Goal: Communication & Community: Connect with others

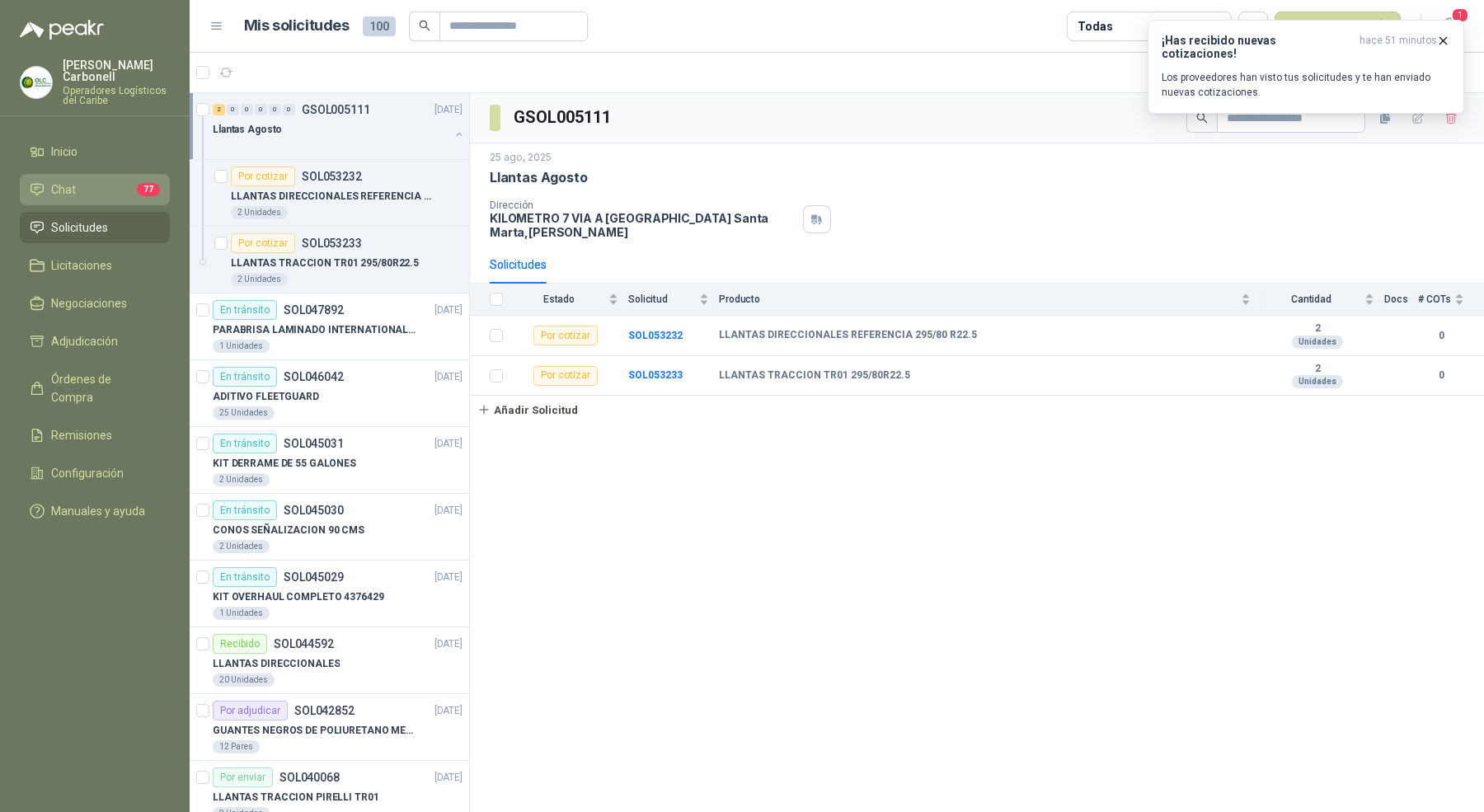
click at [107, 181] on li "Chat 77" at bounding box center [94, 190] width 131 height 18
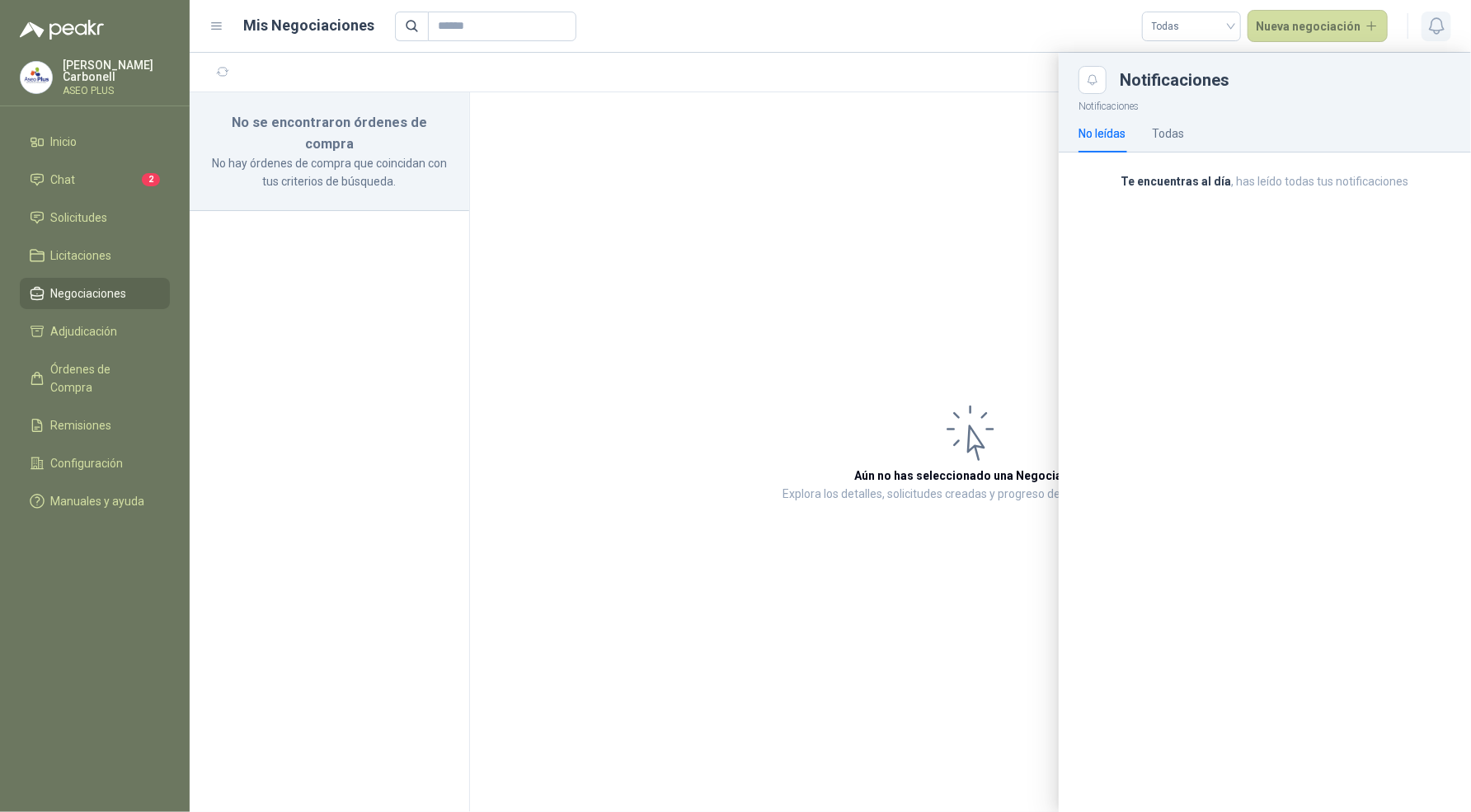
click at [1445, 29] on icon "button" at bounding box center [1436, 26] width 21 height 21
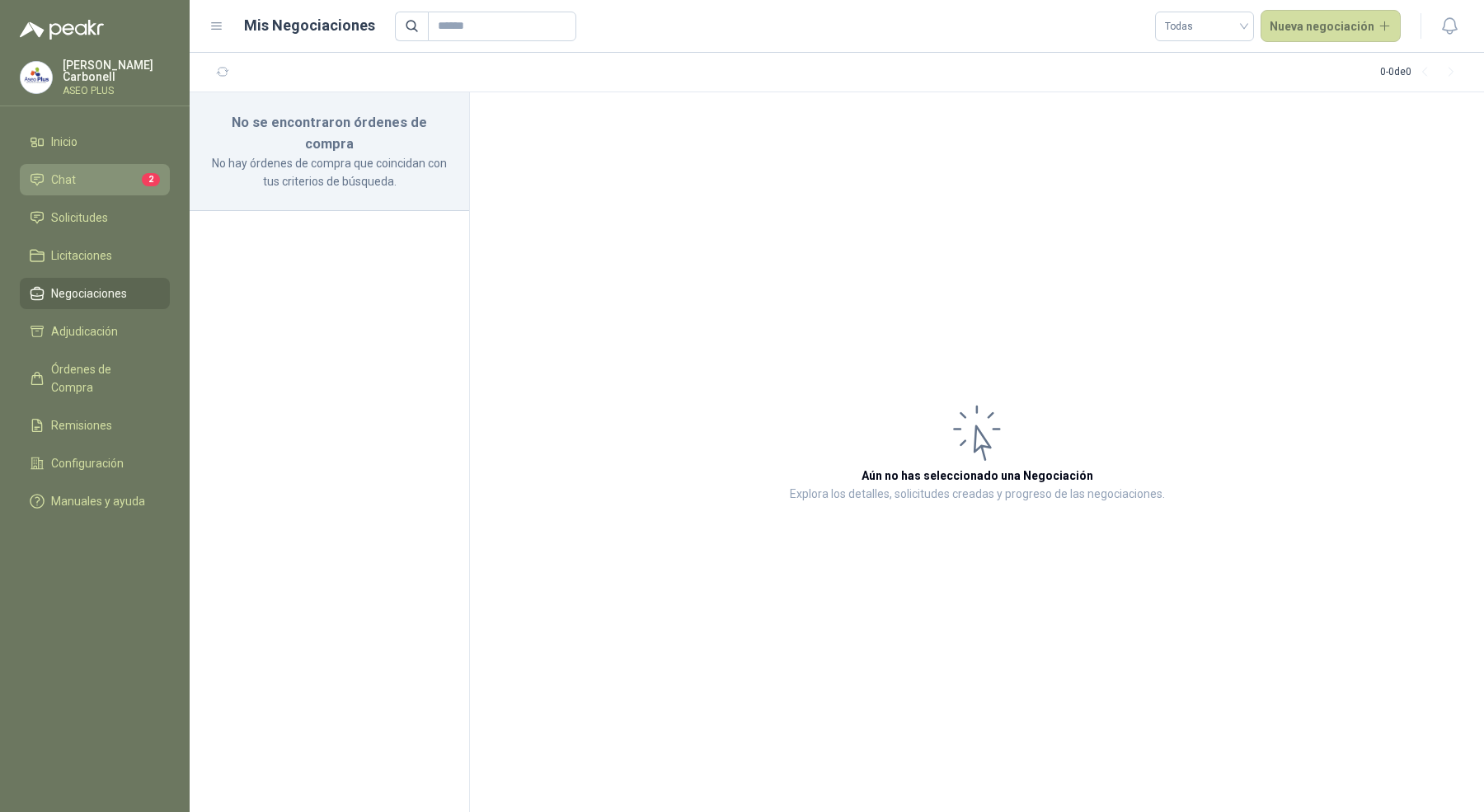
click at [52, 186] on link "Chat 2" at bounding box center [95, 180] width 150 height 31
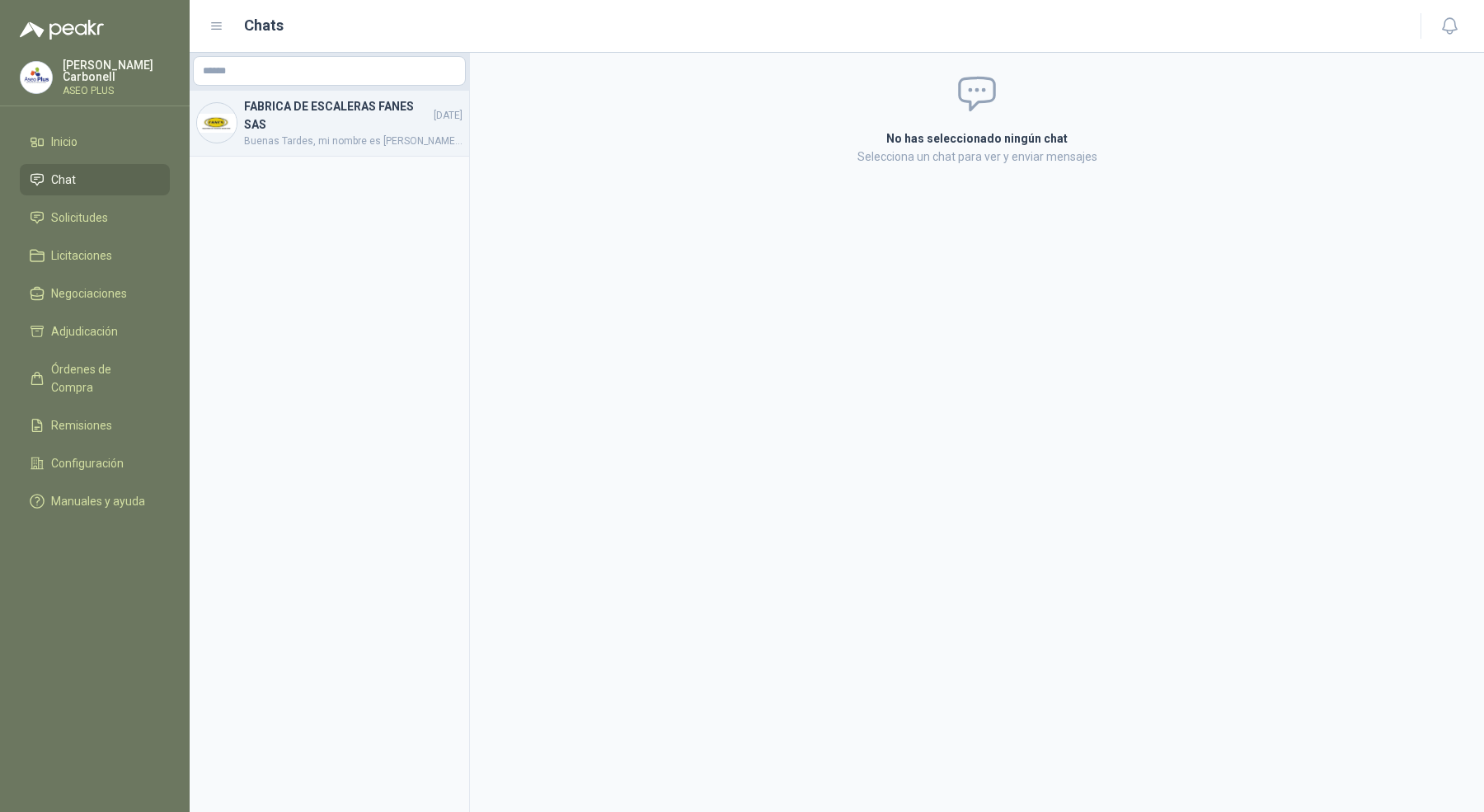
click at [297, 118] on h4 "FABRICA DE ESCALERAS FANES SAS" at bounding box center [337, 115] width 186 height 37
